Goal: Information Seeking & Learning: Learn about a topic

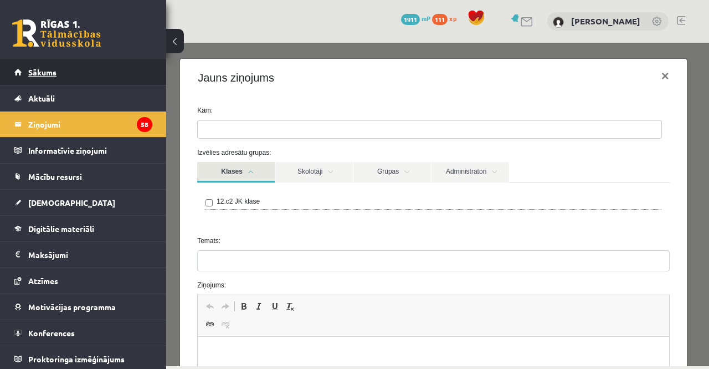
click at [26, 65] on link "Sākums" at bounding box center [83, 71] width 138 height 25
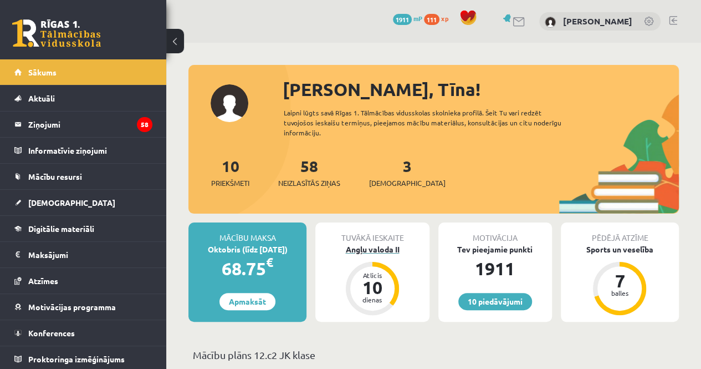
click at [380, 248] on div "Angļu valoda II" at bounding box center [372, 249] width 114 height 12
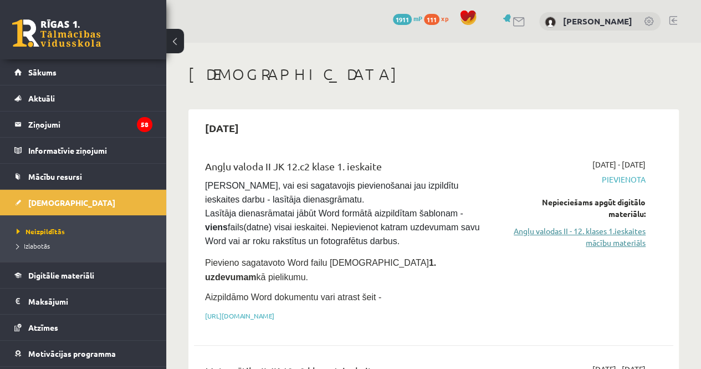
click at [613, 233] on link "Angļu valodas II - 12. klases 1.ieskaites mācību materiāls" at bounding box center [578, 236] width 136 height 23
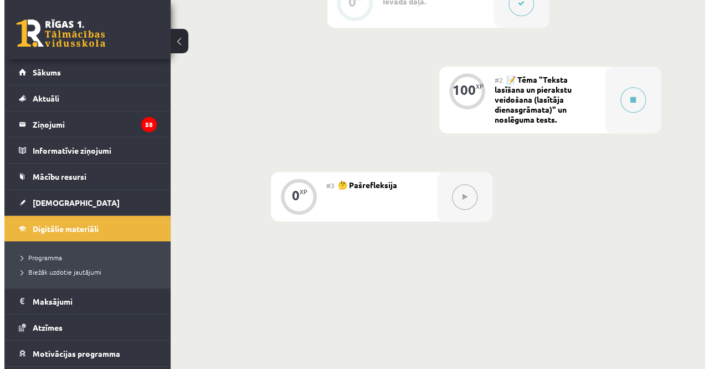
scroll to position [376, 0]
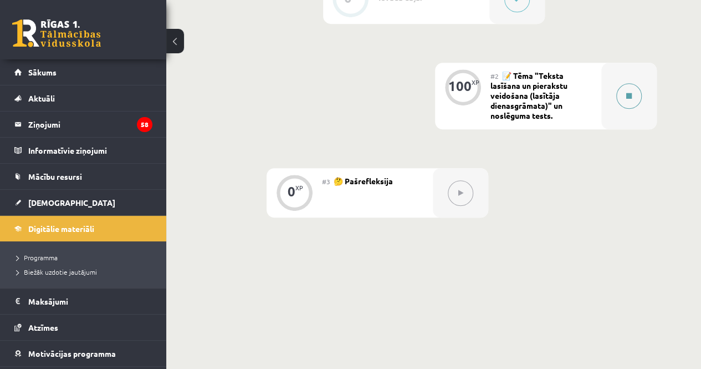
click at [619, 106] on div at bounding box center [628, 96] width 55 height 67
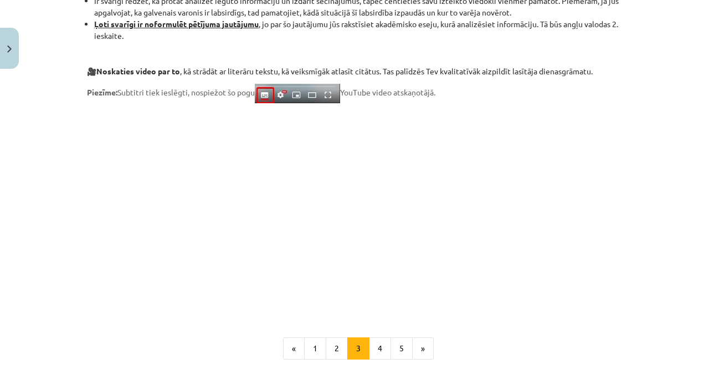
scroll to position [963, 0]
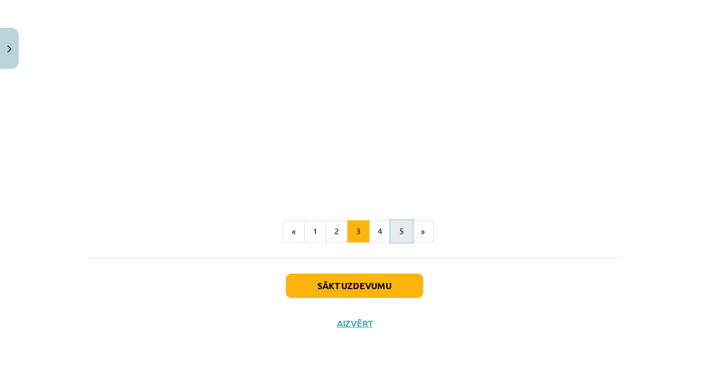
click at [393, 230] on button "5" at bounding box center [402, 231] width 22 height 22
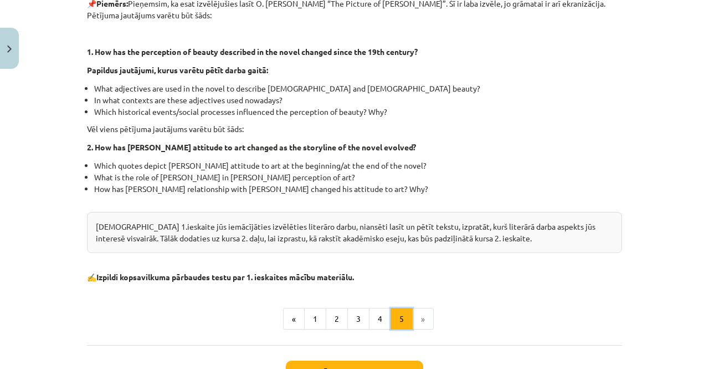
scroll to position [294, 0]
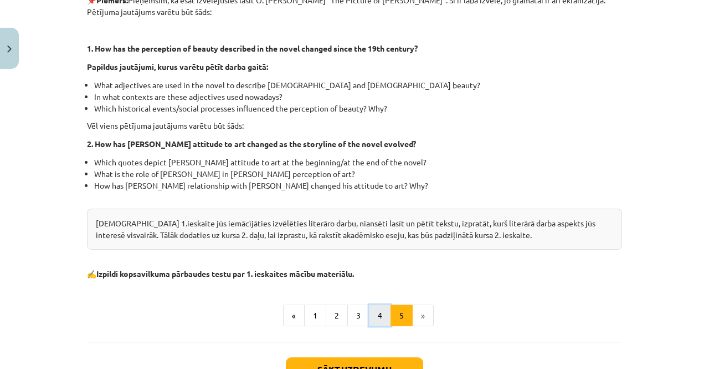
click at [374, 312] on button "4" at bounding box center [380, 315] width 22 height 22
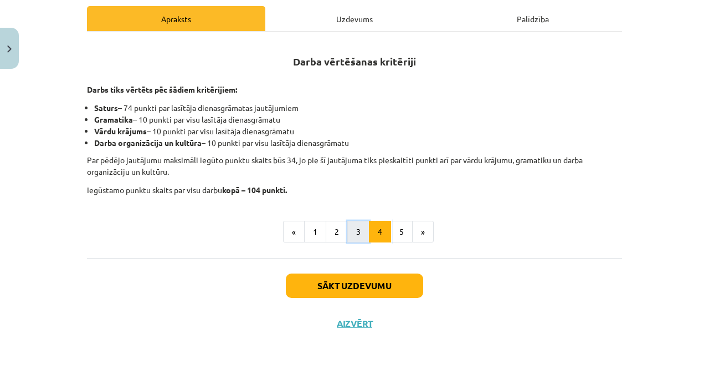
click at [351, 232] on button "3" at bounding box center [358, 232] width 22 height 22
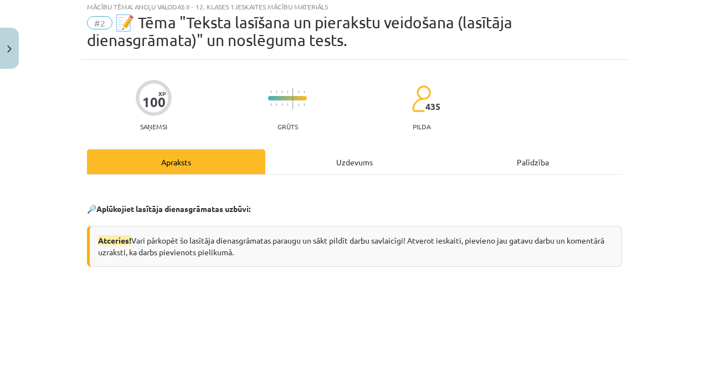
scroll to position [30, 0]
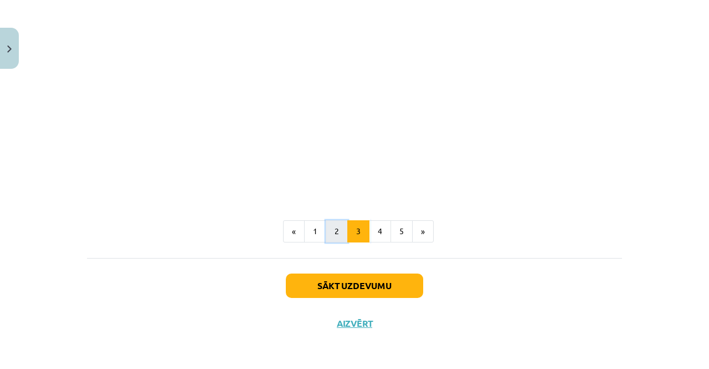
click at [335, 229] on button "2" at bounding box center [337, 231] width 22 height 22
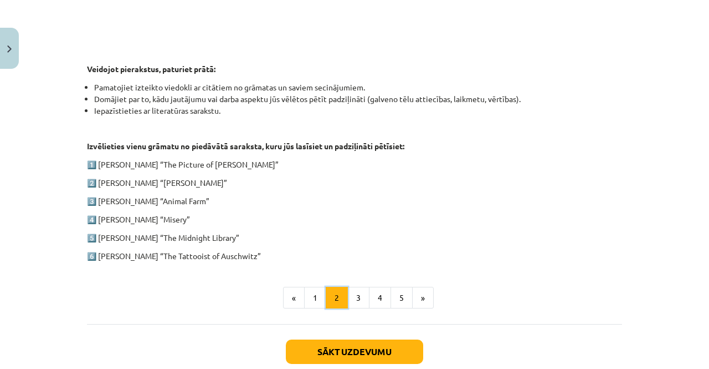
scroll to position [587, 0]
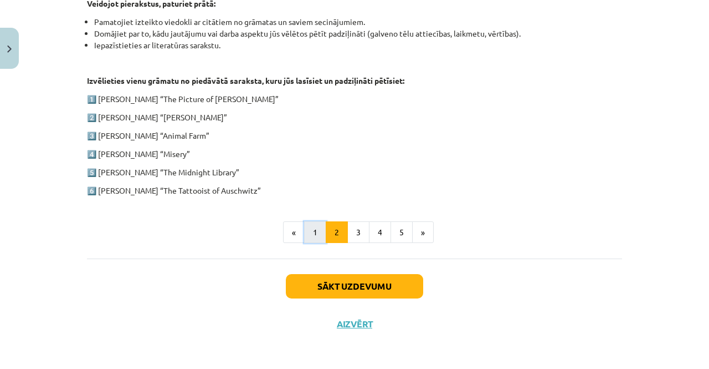
click at [308, 239] on button "1" at bounding box center [315, 232] width 22 height 22
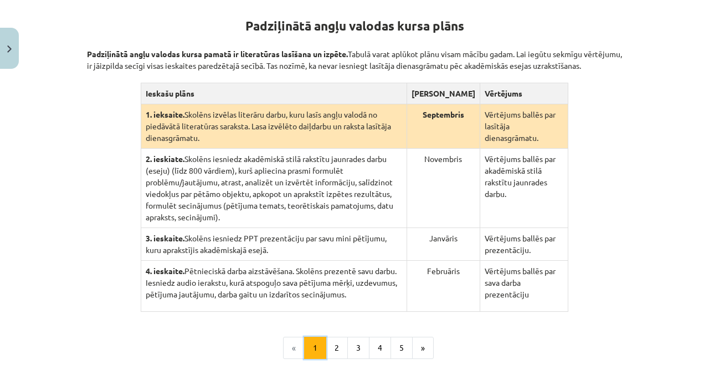
scroll to position [216, 0]
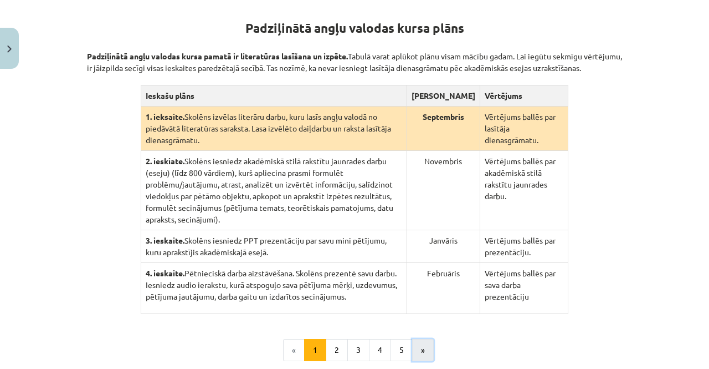
click at [416, 340] on button "»" at bounding box center [423, 350] width 22 height 22
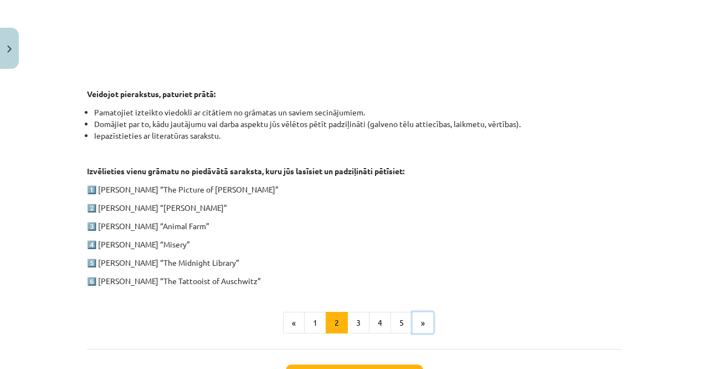
scroll to position [587, 0]
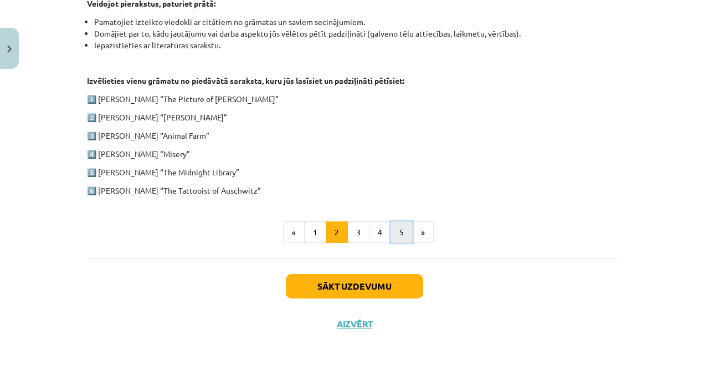
click at [393, 229] on button "5" at bounding box center [402, 232] width 22 height 22
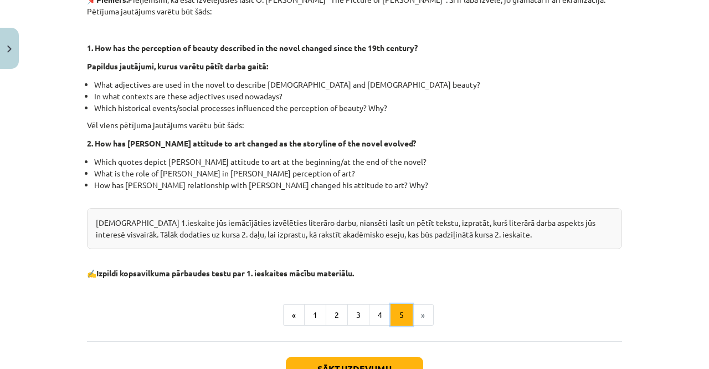
scroll to position [295, 0]
